Goal: Navigation & Orientation: Find specific page/section

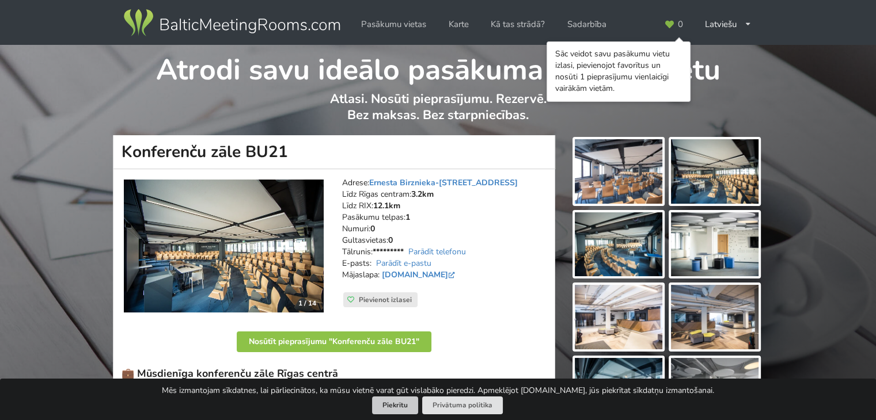
click at [404, 408] on button "Piekrītu" at bounding box center [395, 406] width 46 height 18
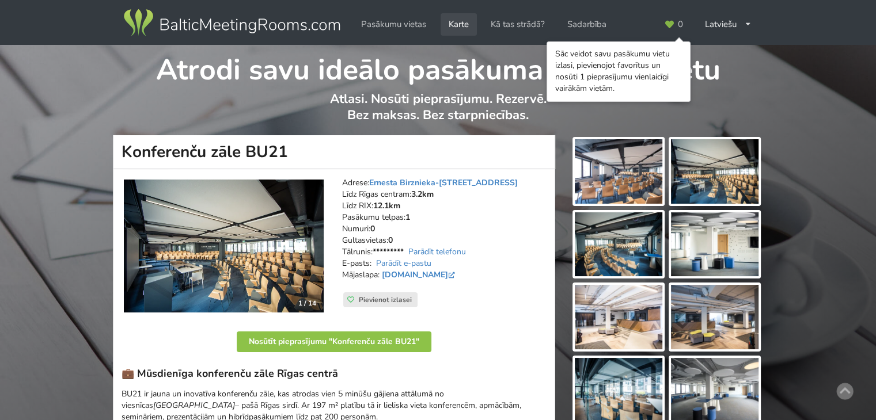
click at [454, 26] on link "Karte" at bounding box center [458, 24] width 36 height 22
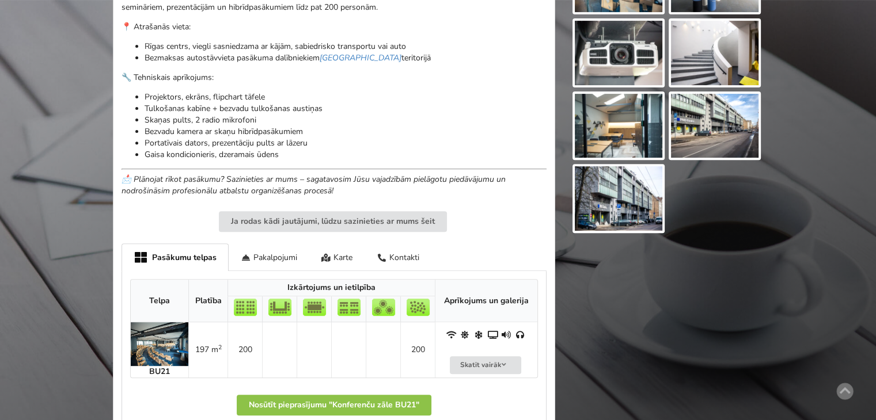
scroll to position [461, 0]
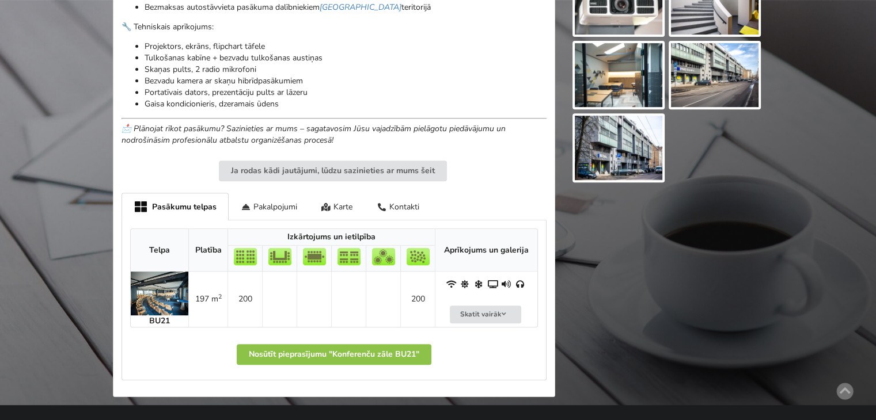
click at [705, 69] on img at bounding box center [715, 75] width 88 height 64
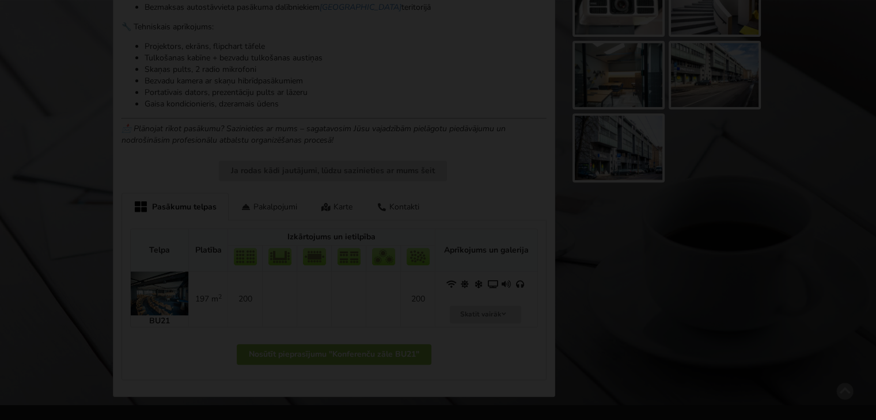
click at [705, 69] on div at bounding box center [438, 183] width 876 height 313
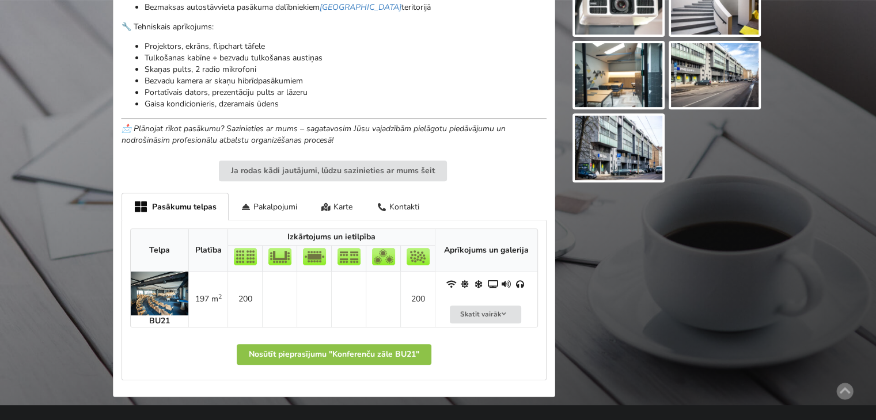
click at [693, 189] on div at bounding box center [666, 40] width 208 height 731
click at [728, 131] on div at bounding box center [666, 40] width 208 height 731
click at [694, 75] on img at bounding box center [715, 75] width 88 height 64
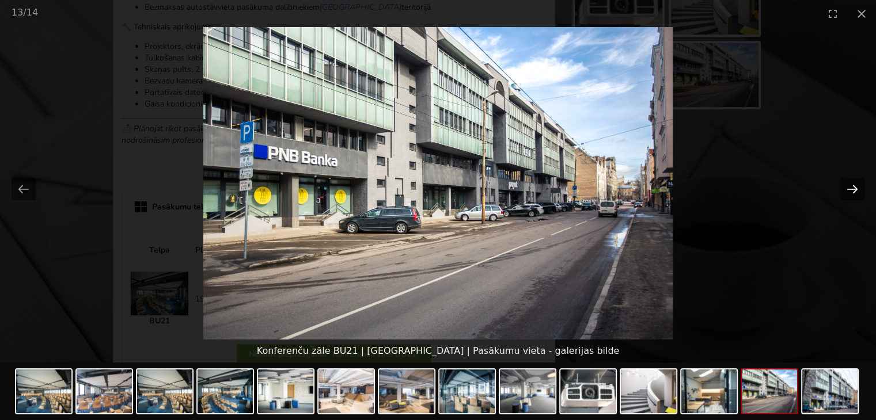
click at [847, 190] on button "Next slide" at bounding box center [852, 189] width 24 height 22
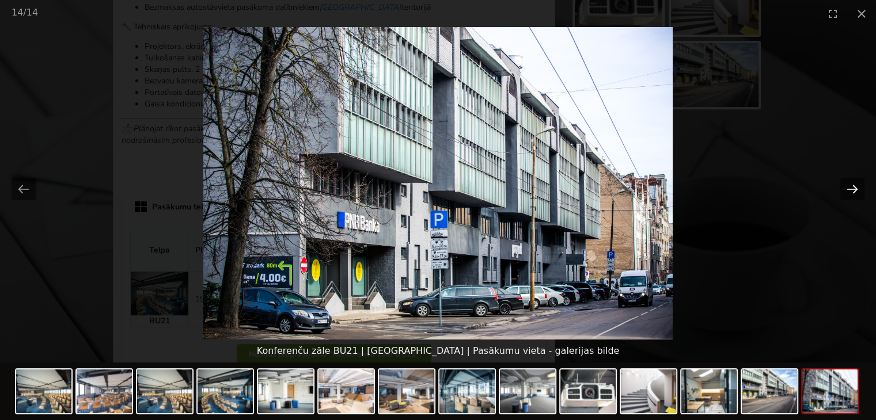
click at [847, 190] on button "Next slide" at bounding box center [852, 189] width 24 height 22
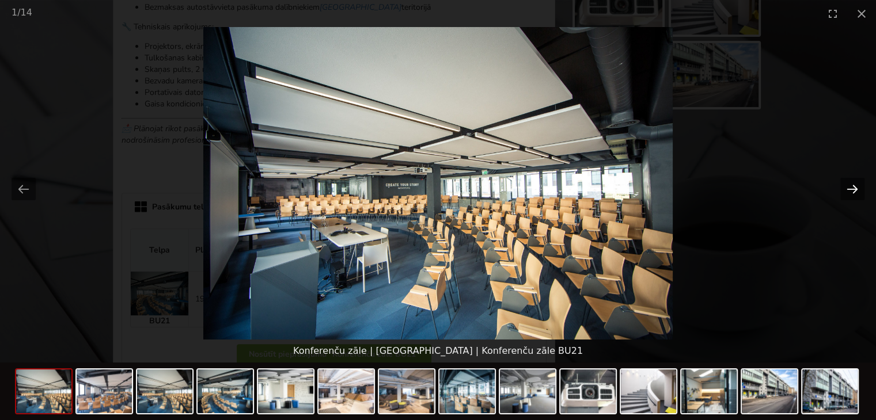
click at [847, 190] on button "Next slide" at bounding box center [852, 189] width 24 height 22
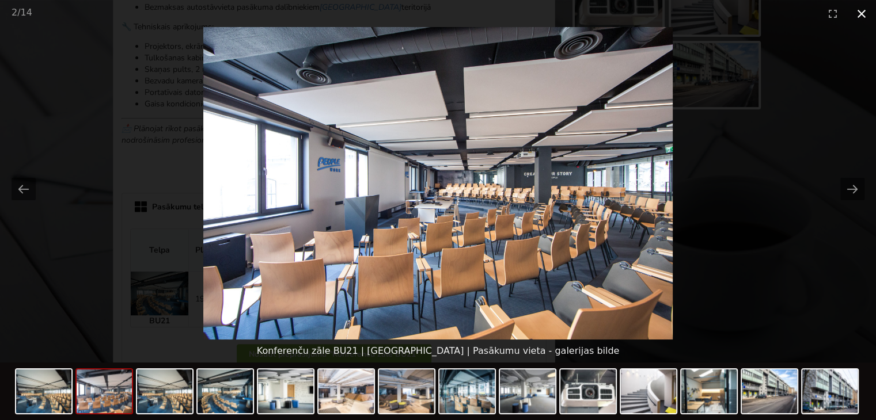
click at [860, 12] on button "Close gallery" at bounding box center [861, 13] width 29 height 27
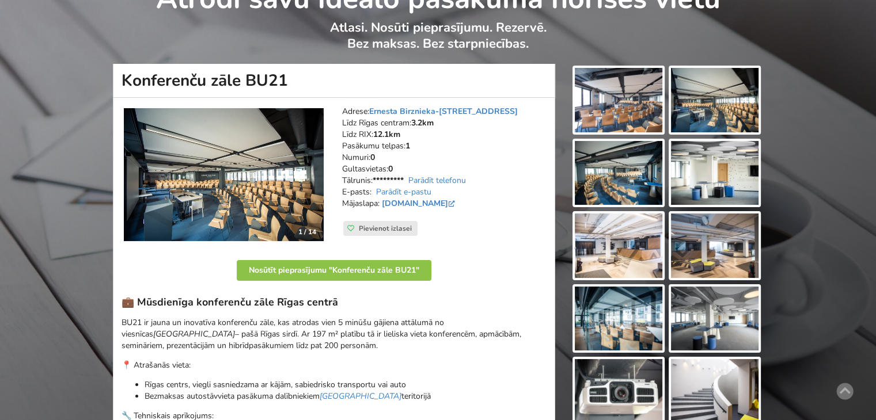
scroll to position [0, 0]
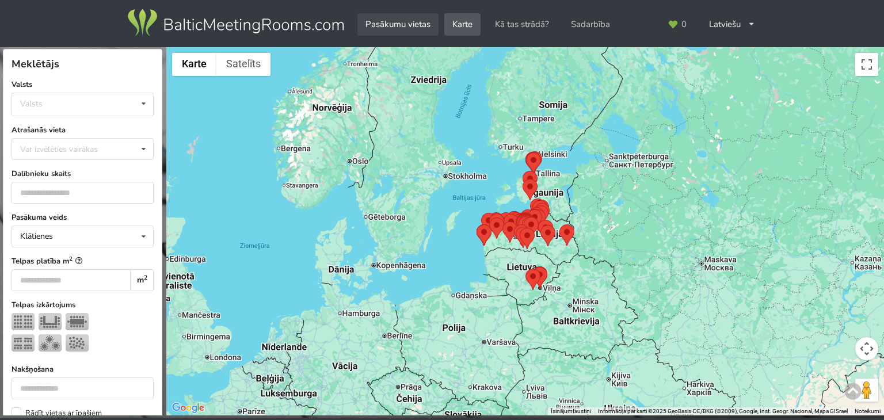
click at [373, 22] on link "Pasākumu vietas" at bounding box center [398, 24] width 81 height 22
